Goal: Task Accomplishment & Management: Use online tool/utility

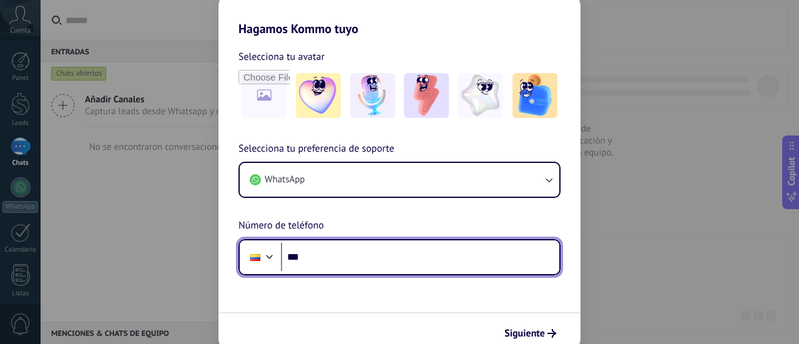
click at [343, 254] on input "***" at bounding box center [420, 257] width 278 height 29
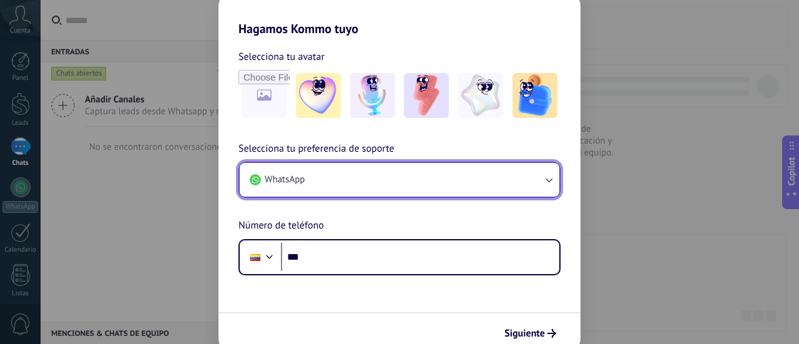
click at [344, 170] on button "WhatsApp" at bounding box center [400, 180] width 320 height 34
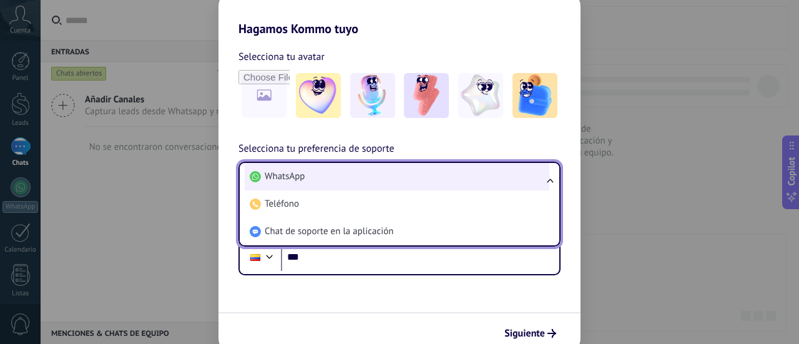
click at [354, 179] on li "WhatsApp" at bounding box center [397, 176] width 305 height 27
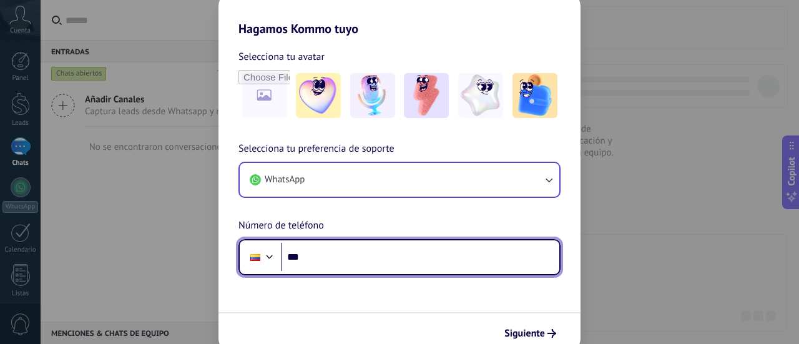
click at [352, 252] on input "***" at bounding box center [420, 257] width 278 height 29
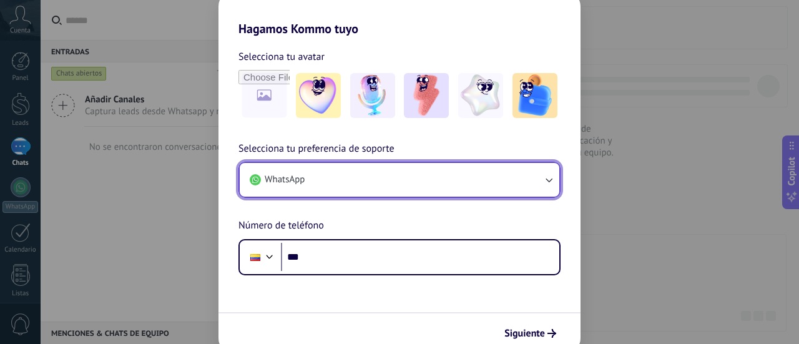
click at [372, 185] on button "WhatsApp" at bounding box center [400, 180] width 320 height 34
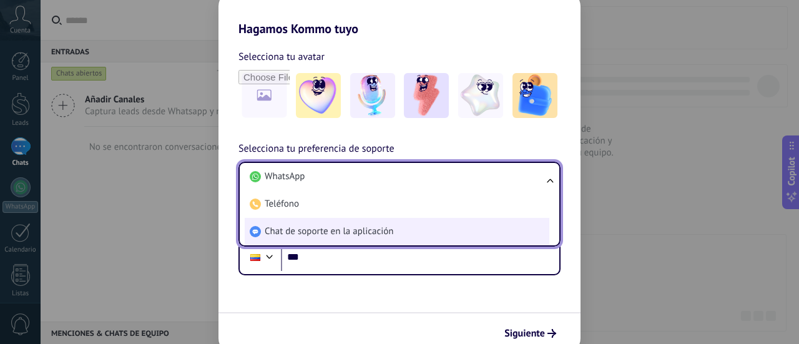
click at [349, 225] on span "Chat de soporte en la aplicación" at bounding box center [329, 231] width 129 height 12
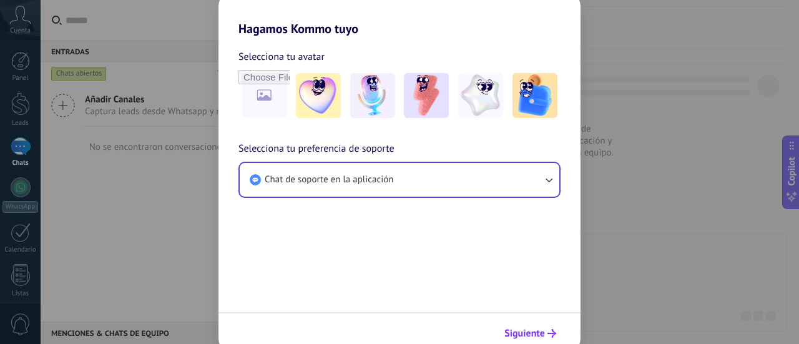
click at [538, 334] on span "Siguiente" at bounding box center [524, 333] width 41 height 9
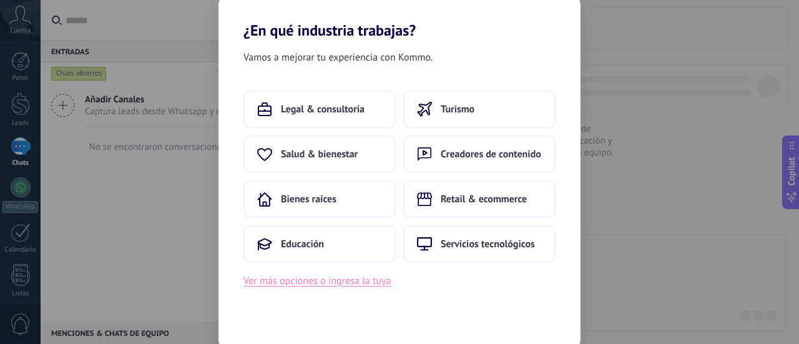
click at [355, 280] on button "Ver más opciones o ingresa la tuya" at bounding box center [316, 281] width 147 height 16
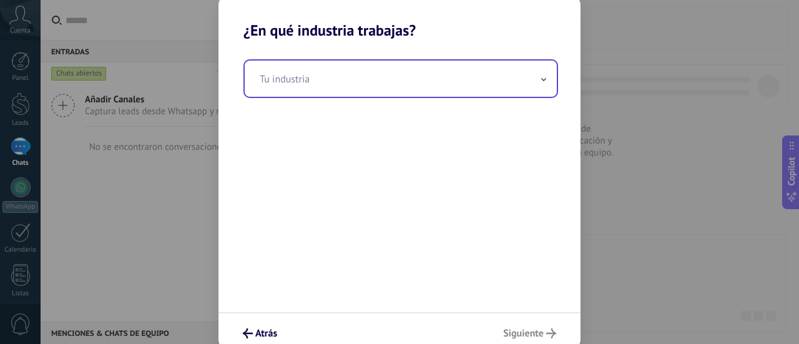
click at [439, 64] on input "text" at bounding box center [401, 79] width 312 height 36
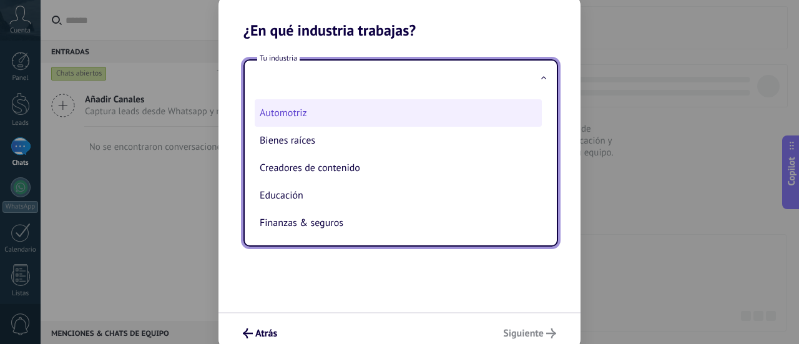
click at [365, 107] on li "Automotriz" at bounding box center [398, 112] width 287 height 27
type input "**********"
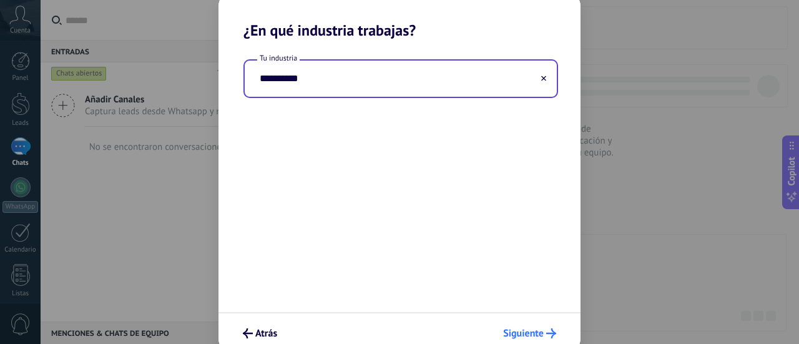
click at [521, 325] on button "Siguiente" at bounding box center [529, 333] width 64 height 21
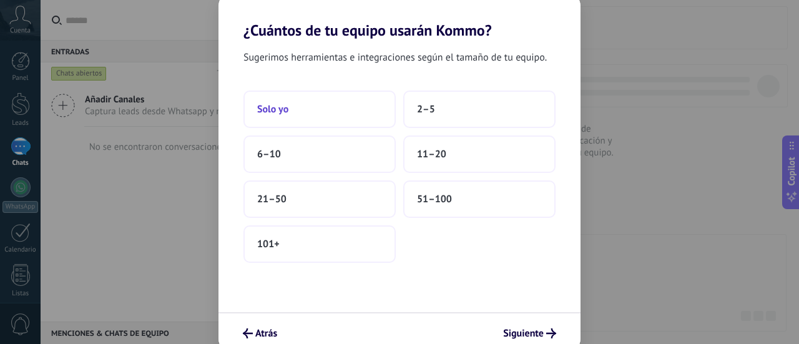
click at [363, 123] on button "Solo yo" at bounding box center [319, 108] width 152 height 37
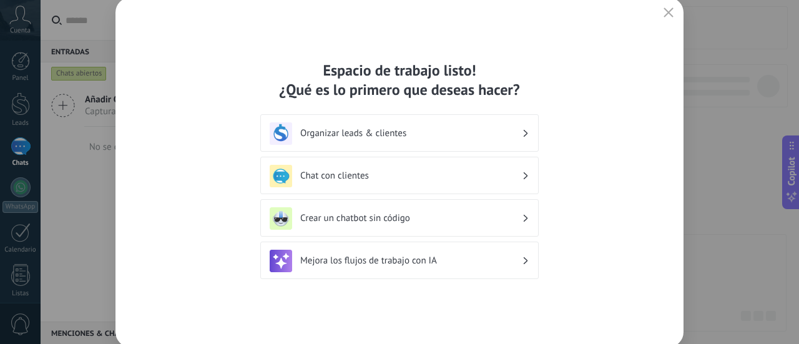
click at [465, 220] on h3 "Crear un chatbot sin código" at bounding box center [411, 218] width 222 height 12
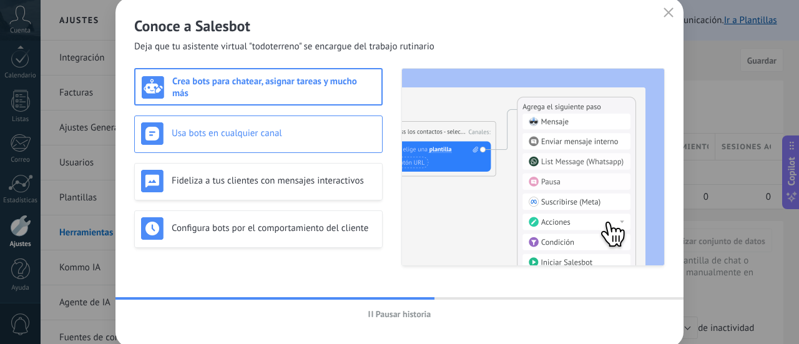
click at [261, 134] on h3 "Usa bots en cualquier canal" at bounding box center [274, 133] width 204 height 12
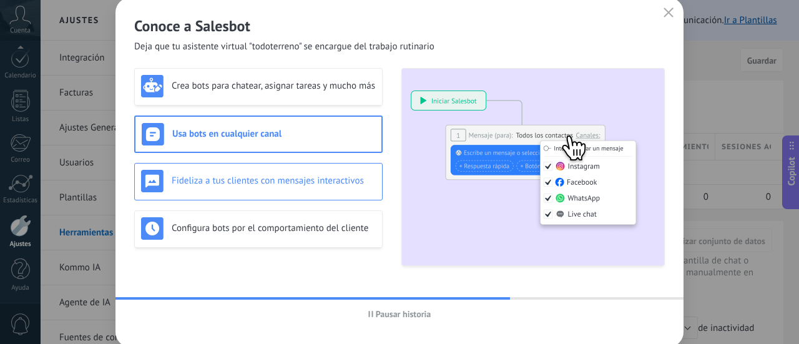
click at [245, 173] on div "Fideliza a tus clientes con mensajes interactivos" at bounding box center [258, 181] width 235 height 22
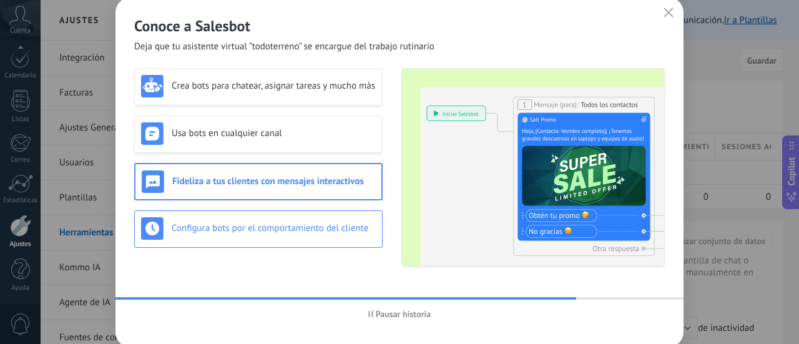
click at [221, 222] on h3 "Configura bots por el comportamiento del cliente" at bounding box center [274, 228] width 204 height 12
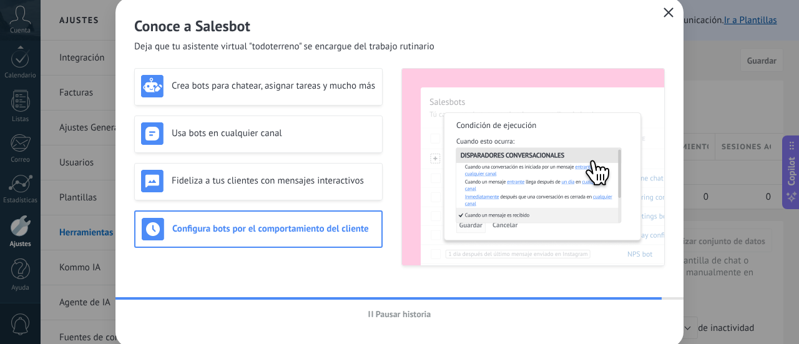
click at [671, 16] on use "button" at bounding box center [668, 11] width 9 height 9
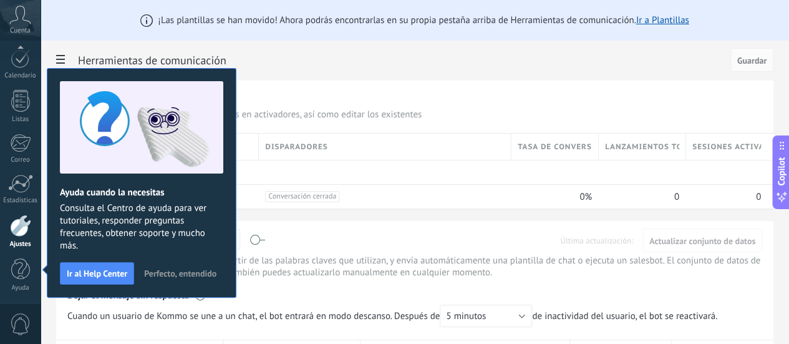
click at [171, 270] on span "Perfecto, entendido" at bounding box center [180, 273] width 72 height 9
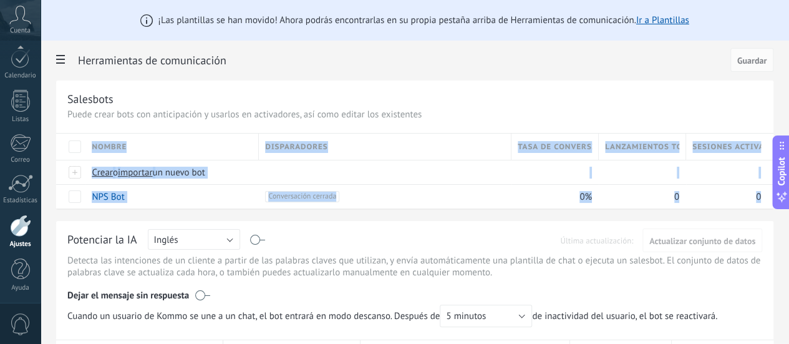
drag, startPoint x: 210, startPoint y: 199, endPoint x: 210, endPoint y: 220, distance: 21.2
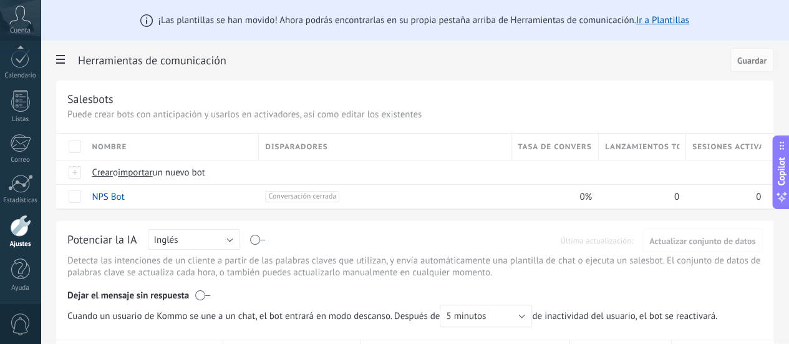
click at [384, 115] on p "Puede crear bots con anticipación y usarlos en activadores, así como editar los…" at bounding box center [414, 115] width 695 height 12
click at [19, 24] on icon at bounding box center [20, 15] width 22 height 19
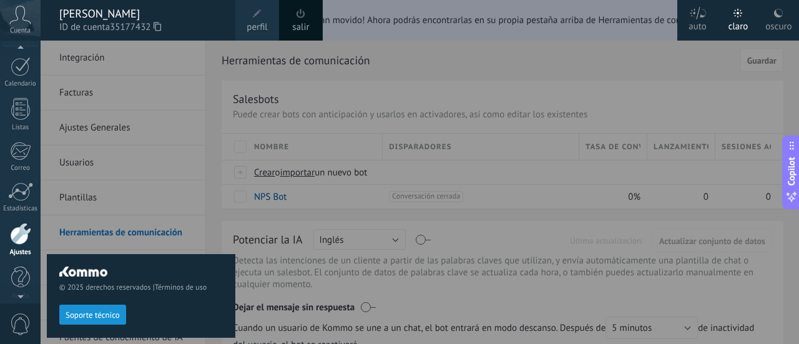
click at [19, 24] on icon at bounding box center [20, 15] width 22 height 19
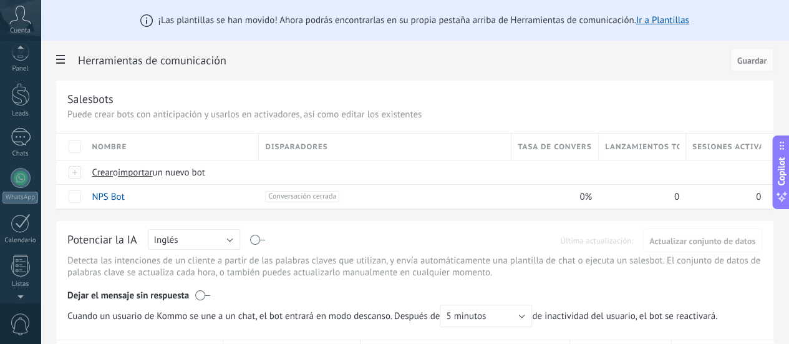
scroll to position [6, 0]
click at [14, 61] on div at bounding box center [20, 55] width 19 height 19
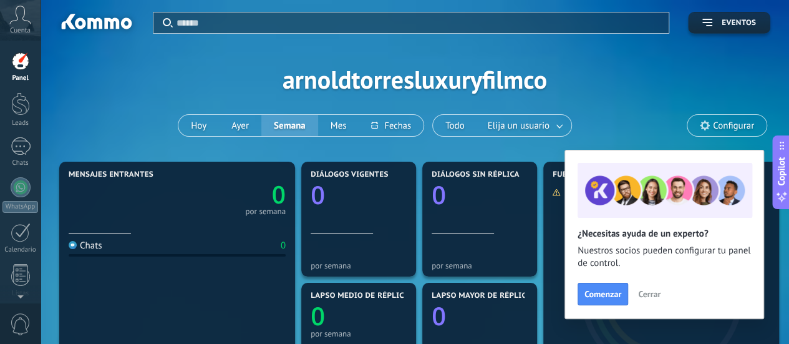
click at [638, 293] on span "Cerrar" at bounding box center [649, 294] width 22 height 9
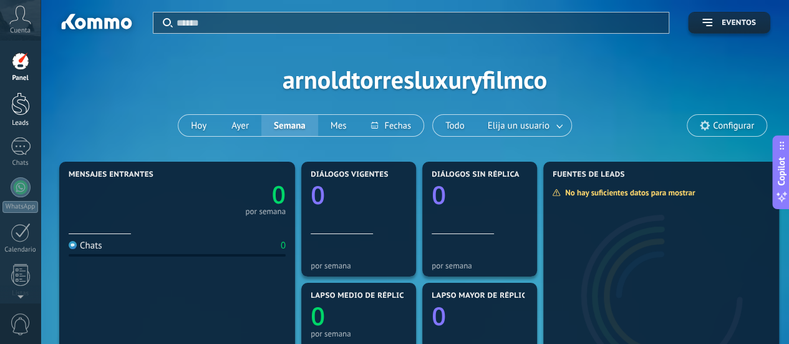
click at [19, 106] on div at bounding box center [20, 103] width 19 height 23
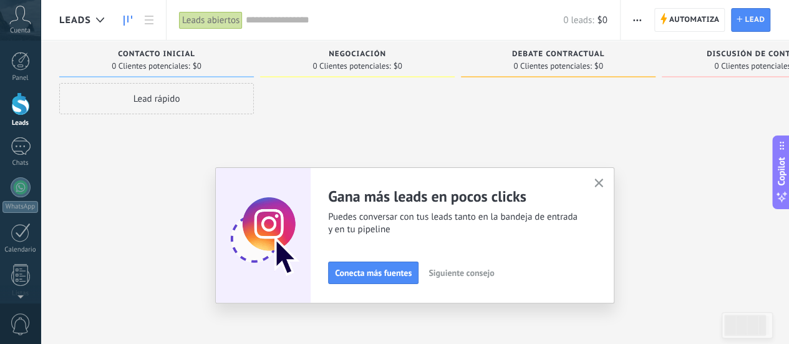
click at [604, 180] on use "button" at bounding box center [599, 182] width 9 height 9
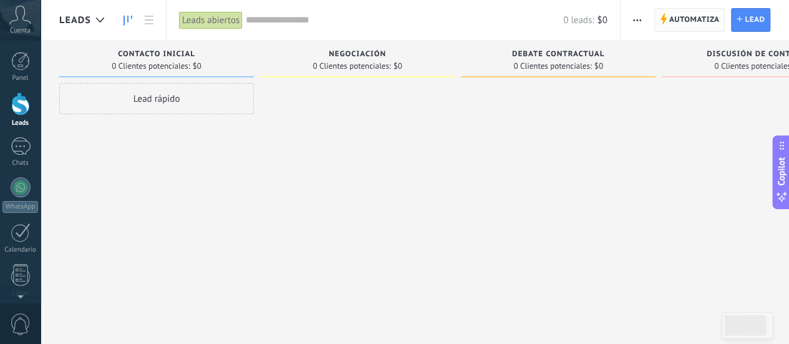
click at [686, 21] on span "Automatiza" at bounding box center [695, 20] width 51 height 22
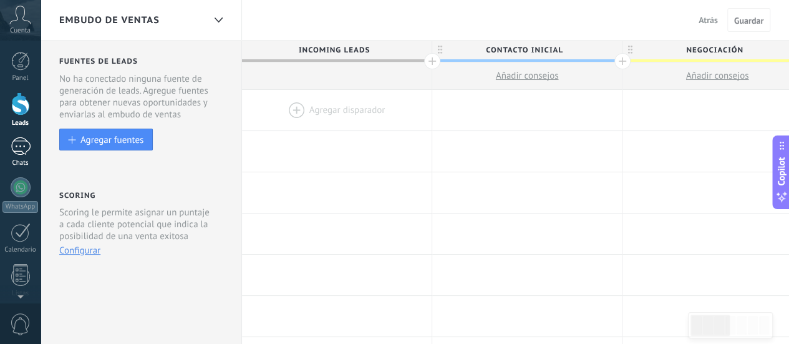
click at [20, 154] on div at bounding box center [21, 146] width 20 height 18
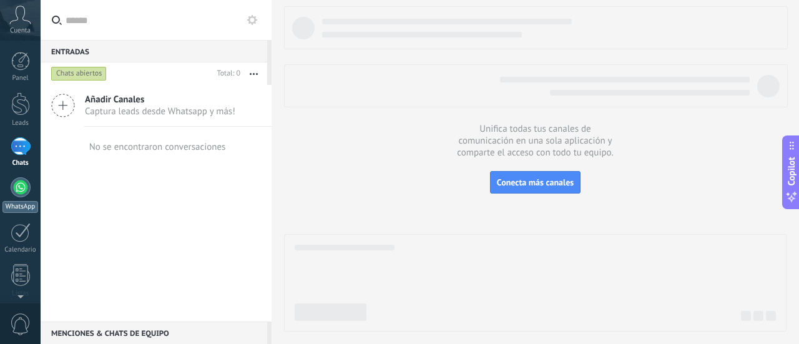
click at [27, 185] on div at bounding box center [21, 187] width 20 height 20
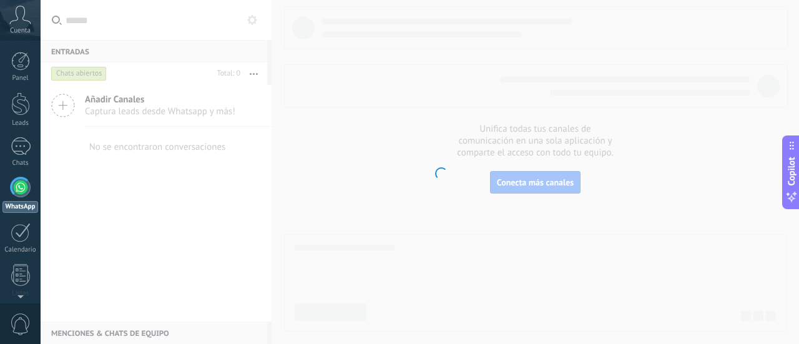
scroll to position [36, 0]
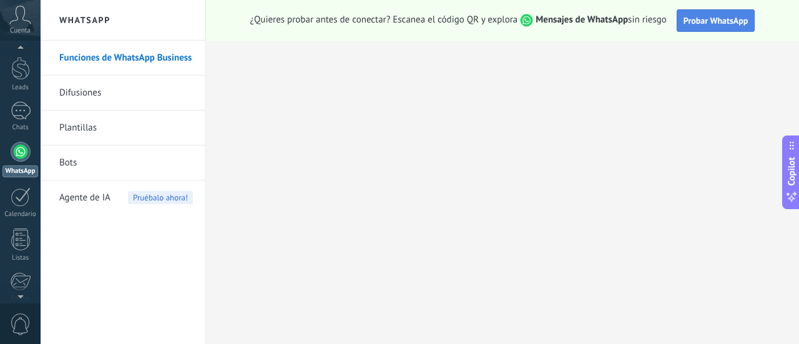
click at [714, 25] on span "Probar WhatsApp" at bounding box center [715, 20] width 65 height 11
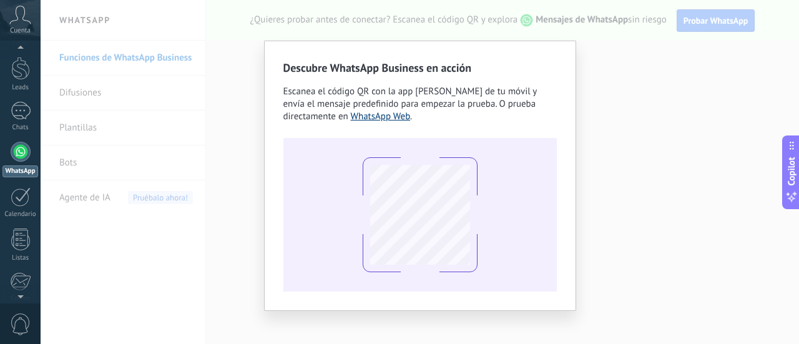
click at [351, 120] on link "WhatsApp Web" at bounding box center [381, 116] width 60 height 12
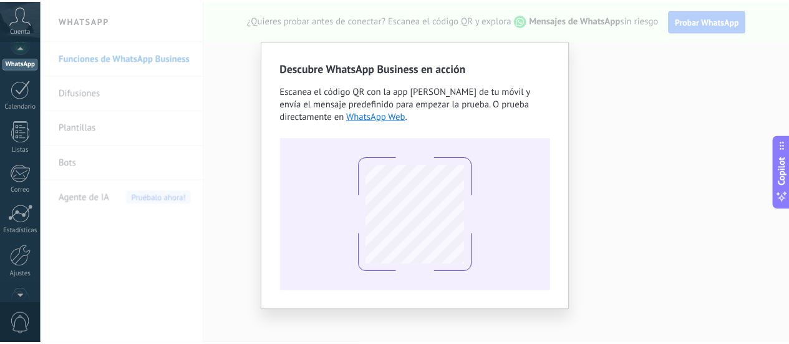
scroll to position [174, 0]
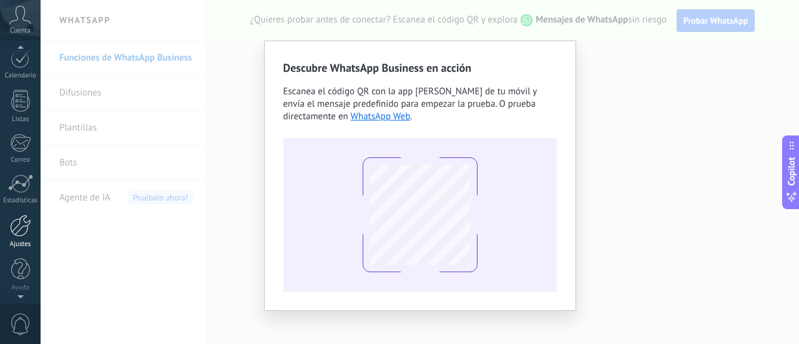
click at [24, 231] on div at bounding box center [20, 226] width 21 height 22
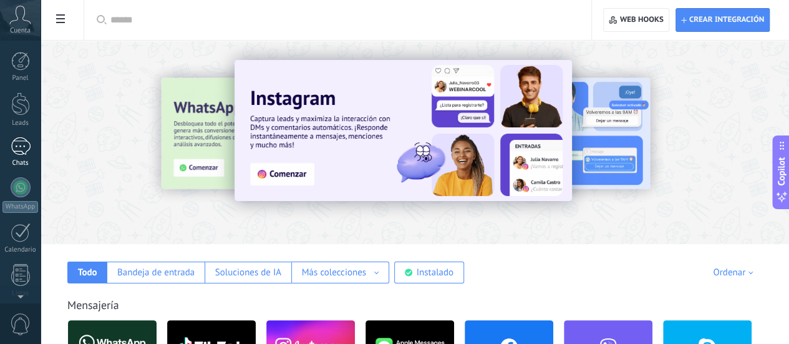
click at [16, 150] on div at bounding box center [21, 146] width 20 height 18
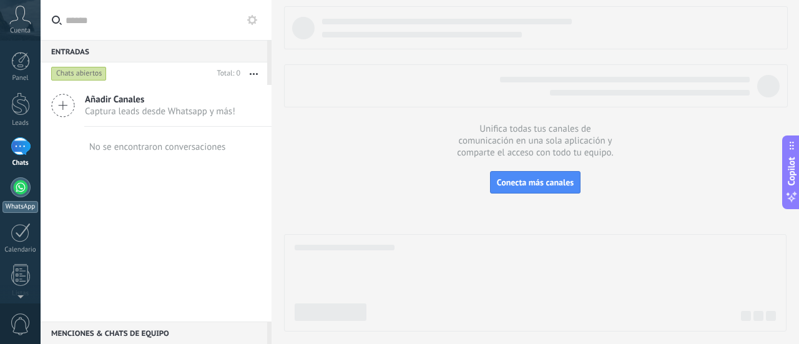
click at [19, 182] on div at bounding box center [21, 187] width 20 height 20
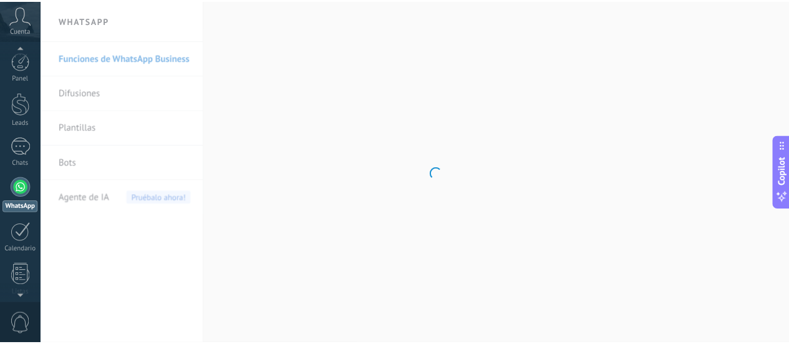
scroll to position [36, 0]
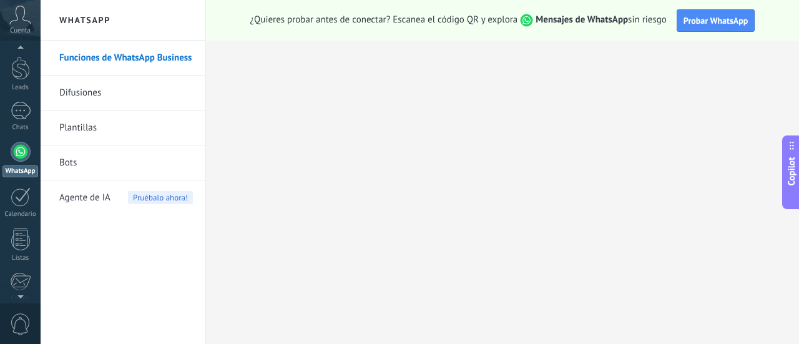
click at [107, 160] on link "Bots" at bounding box center [126, 162] width 134 height 35
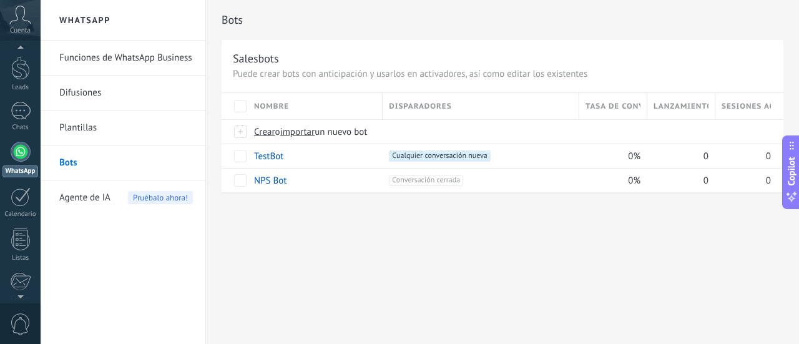
click at [126, 114] on link "Plantillas" at bounding box center [126, 127] width 134 height 35
